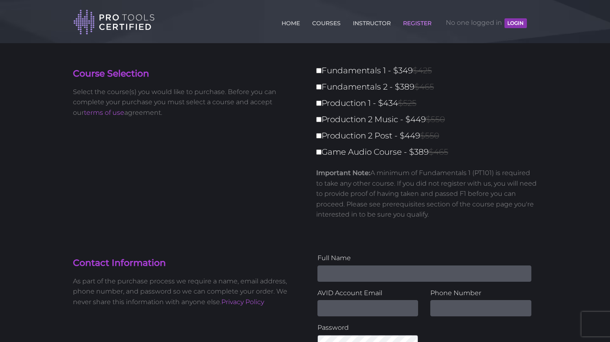
click at [523, 23] on button "LOGIN" at bounding box center [515, 23] width 22 height 10
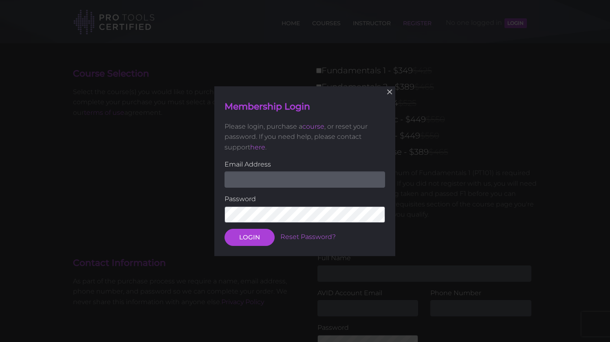
click at [325, 177] on input "email" at bounding box center [304, 179] width 160 height 16
type input "georgewapilling@gmail.com"
click at [249, 236] on button "LOGIN" at bounding box center [249, 236] width 50 height 17
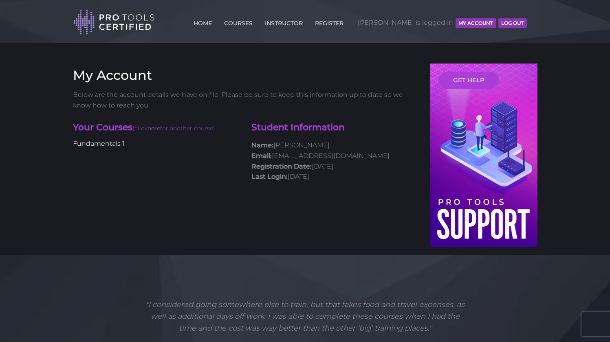
click at [109, 143] on link "Fundamentals 1" at bounding box center [99, 144] width 52 height 8
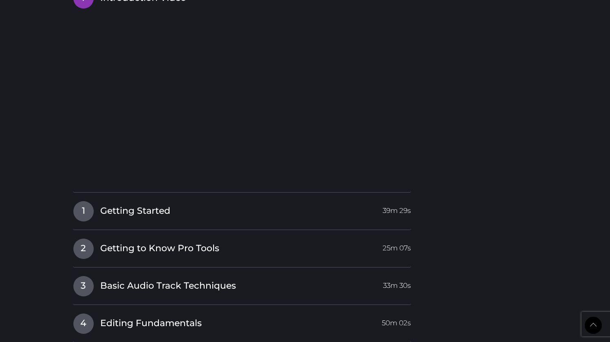
scroll to position [779, 0]
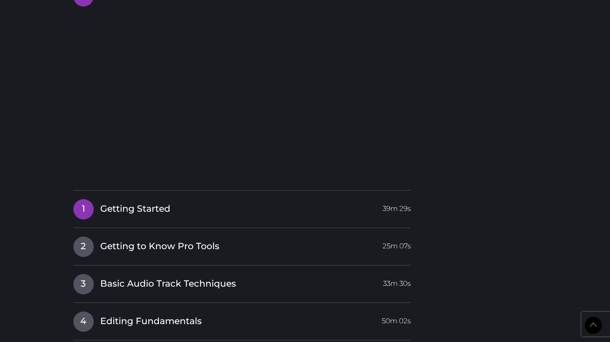
click at [267, 209] on link "1 Getting Started 39m 29s" at bounding box center [242, 207] width 338 height 17
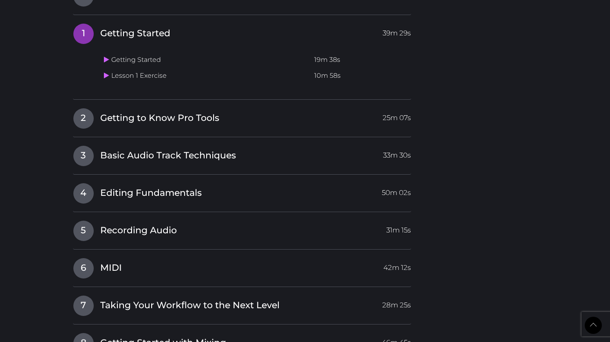
scroll to position [785, 0]
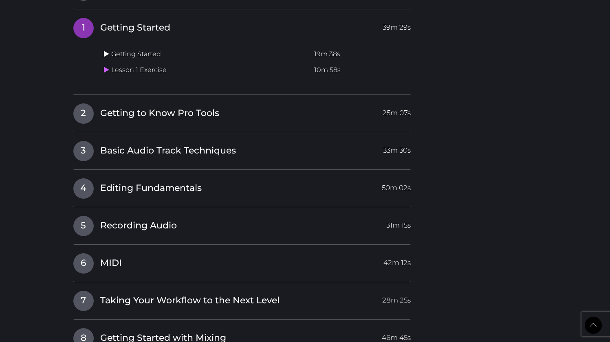
click at [108, 50] on icon at bounding box center [106, 53] width 5 height 7
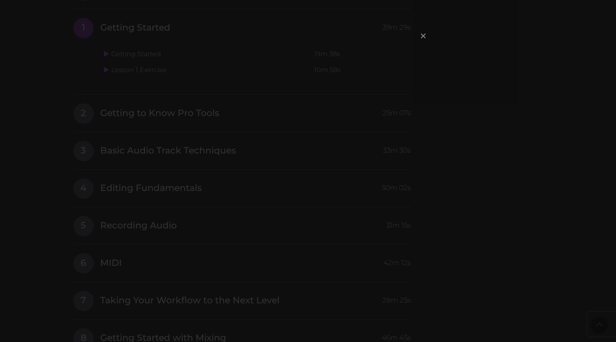
click at [423, 35] on span "×" at bounding box center [423, 36] width 8 height 18
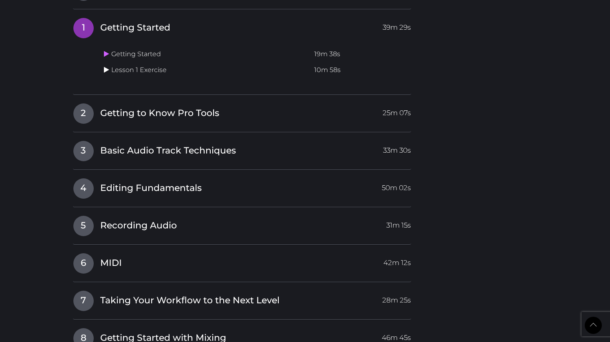
click at [106, 67] on icon at bounding box center [106, 69] width 5 height 7
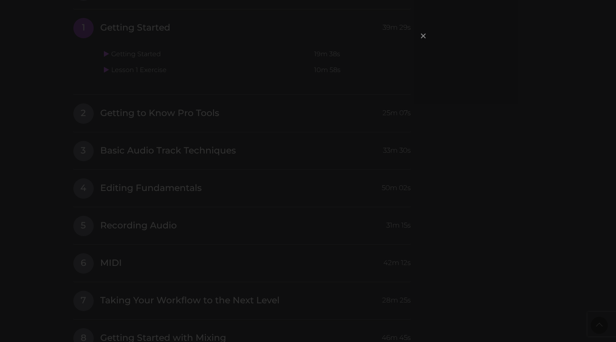
click at [422, 35] on span "×" at bounding box center [423, 36] width 8 height 18
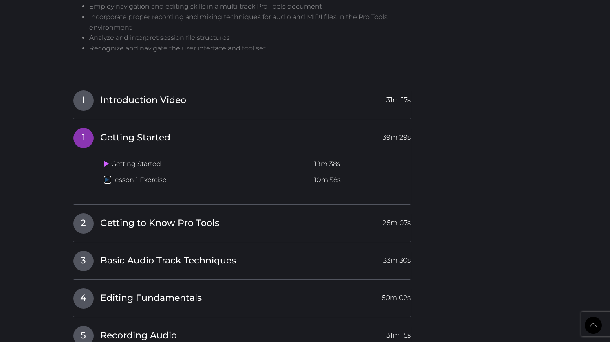
scroll to position [722, 0]
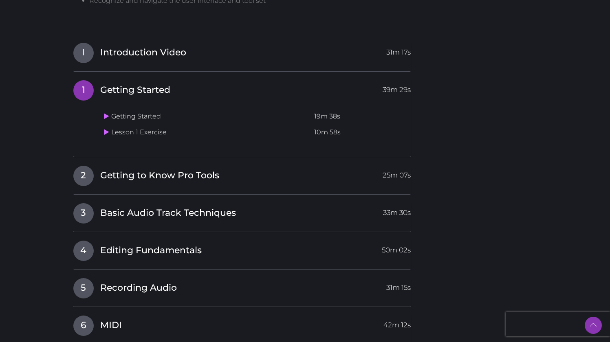
click at [595, 328] on link "Back to Top" at bounding box center [592, 325] width 17 height 17
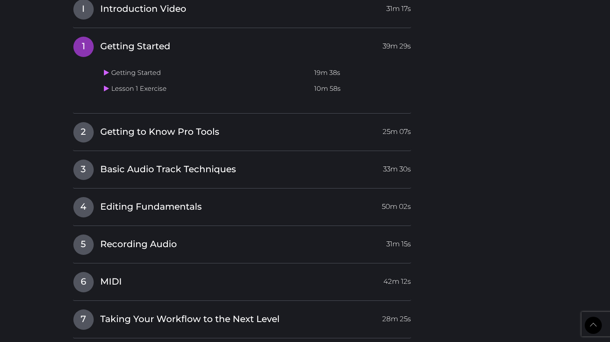
scroll to position [763, 0]
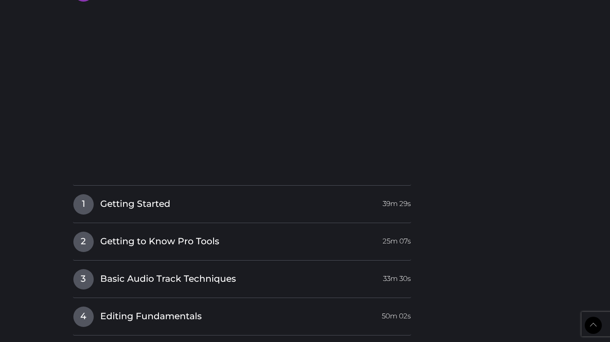
scroll to position [784, 0]
click at [182, 187] on div "I Introduction Video 31m 17s 1 Getting Started 39m 29s Getting Started 19m 38s …" at bounding box center [242, 289] width 338 height 617
click at [166, 201] on span "Getting Started" at bounding box center [135, 204] width 70 height 13
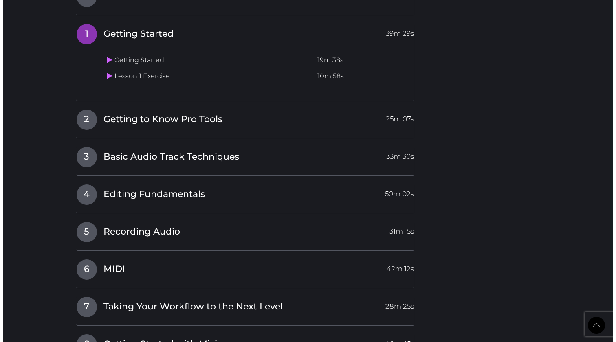
scroll to position [755, 0]
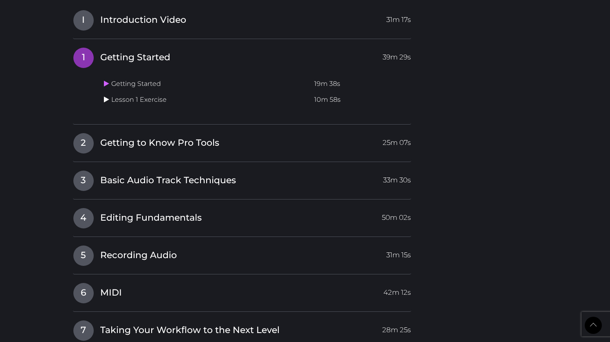
click at [108, 96] on icon at bounding box center [106, 99] width 5 height 7
